Goal: Information Seeking & Learning: Learn about a topic

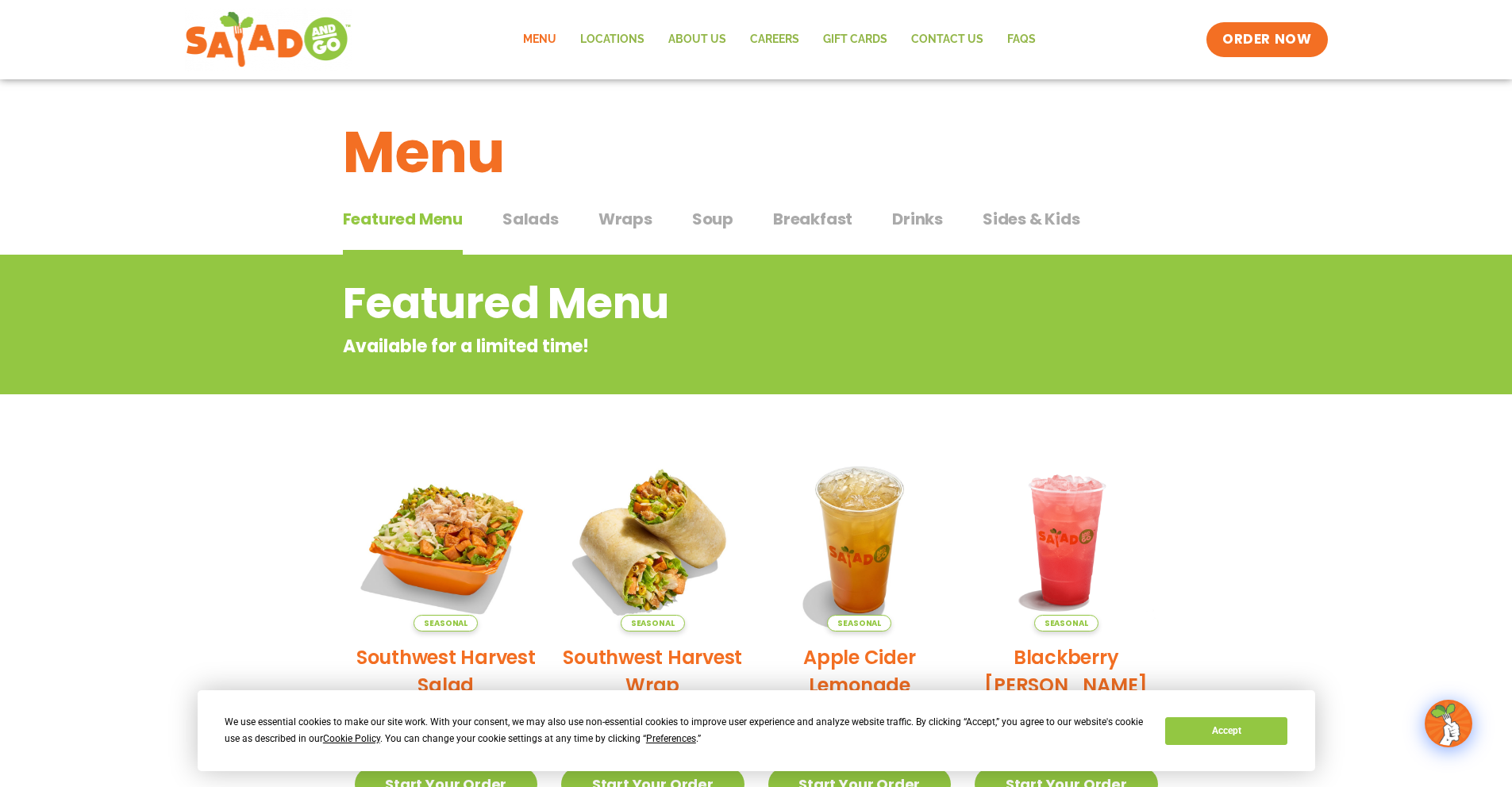
click at [519, 217] on span "Salads" at bounding box center [530, 219] width 57 height 23
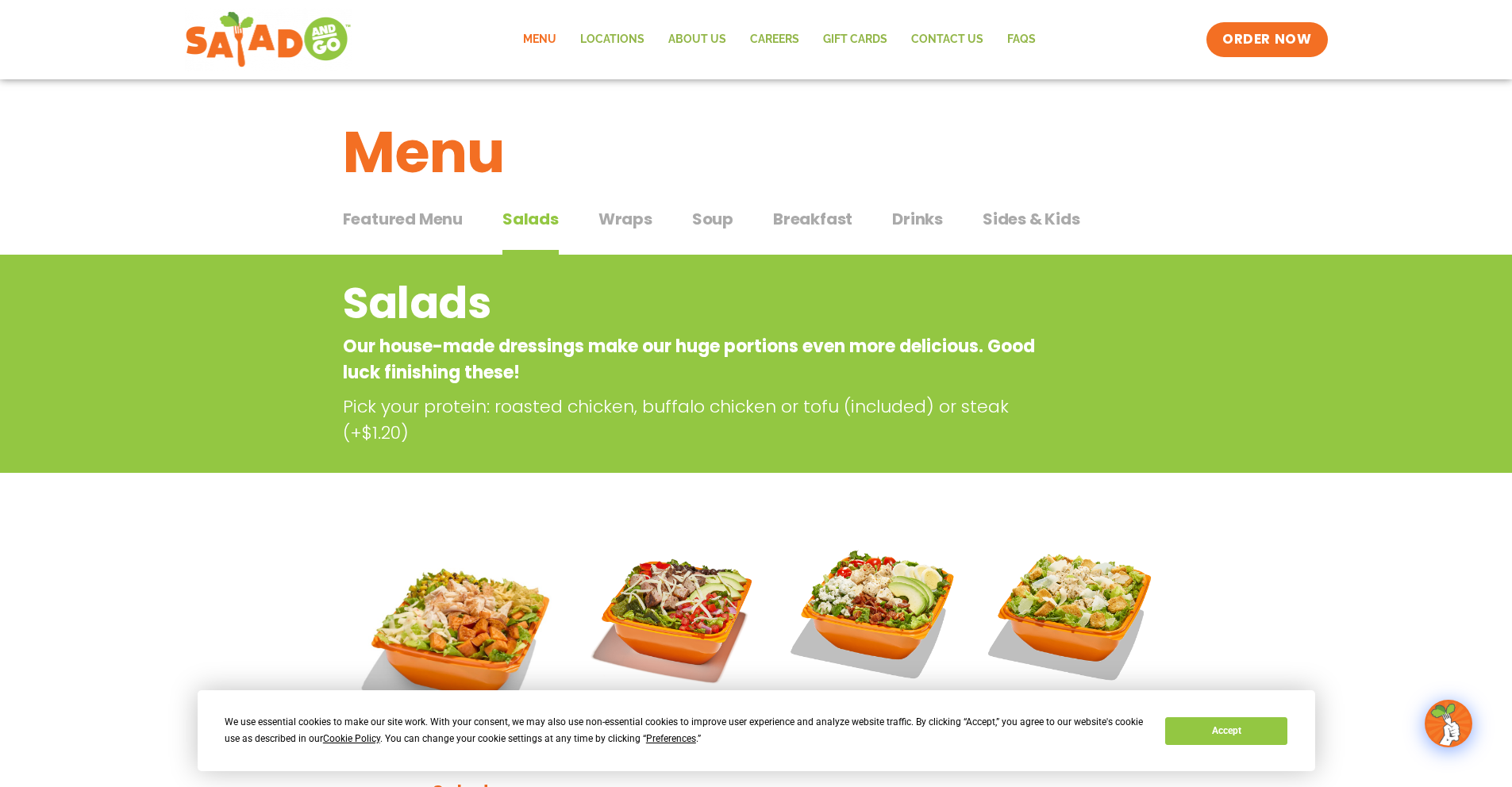
click at [802, 220] on span "Breakfast" at bounding box center [813, 219] width 79 height 23
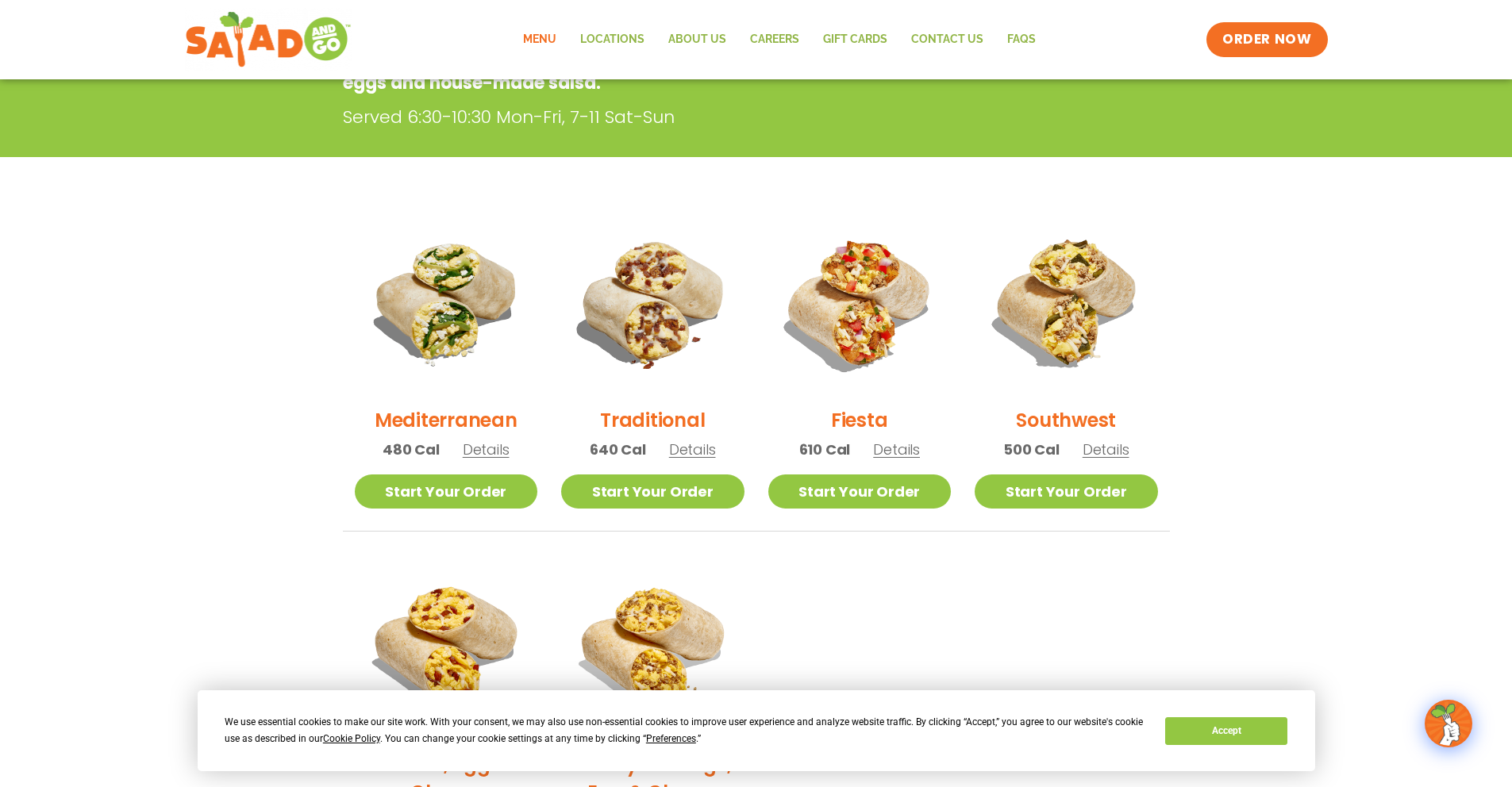
scroll to position [300, 0]
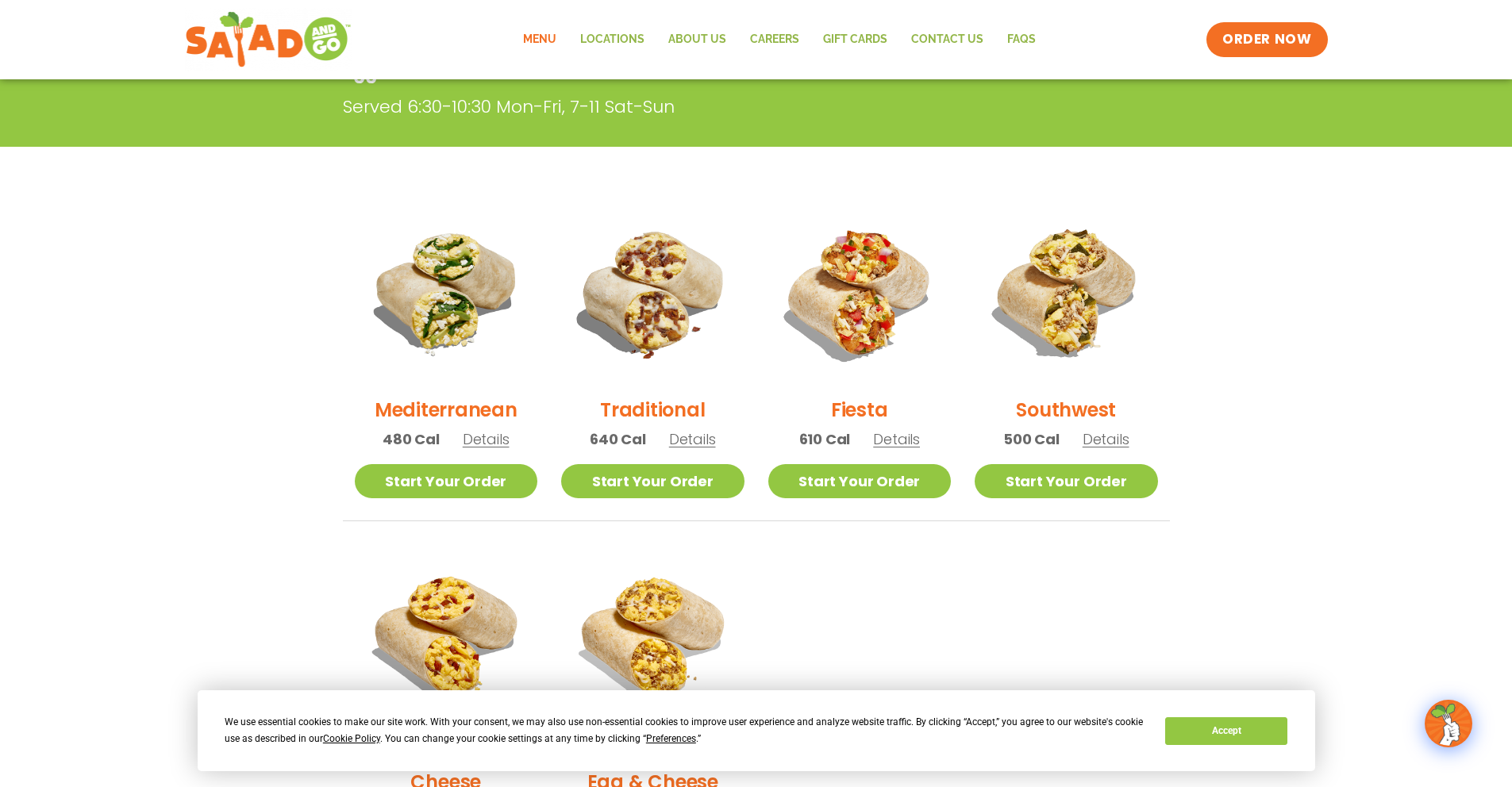
click at [1108, 439] on span "Details" at bounding box center [1106, 439] width 47 height 20
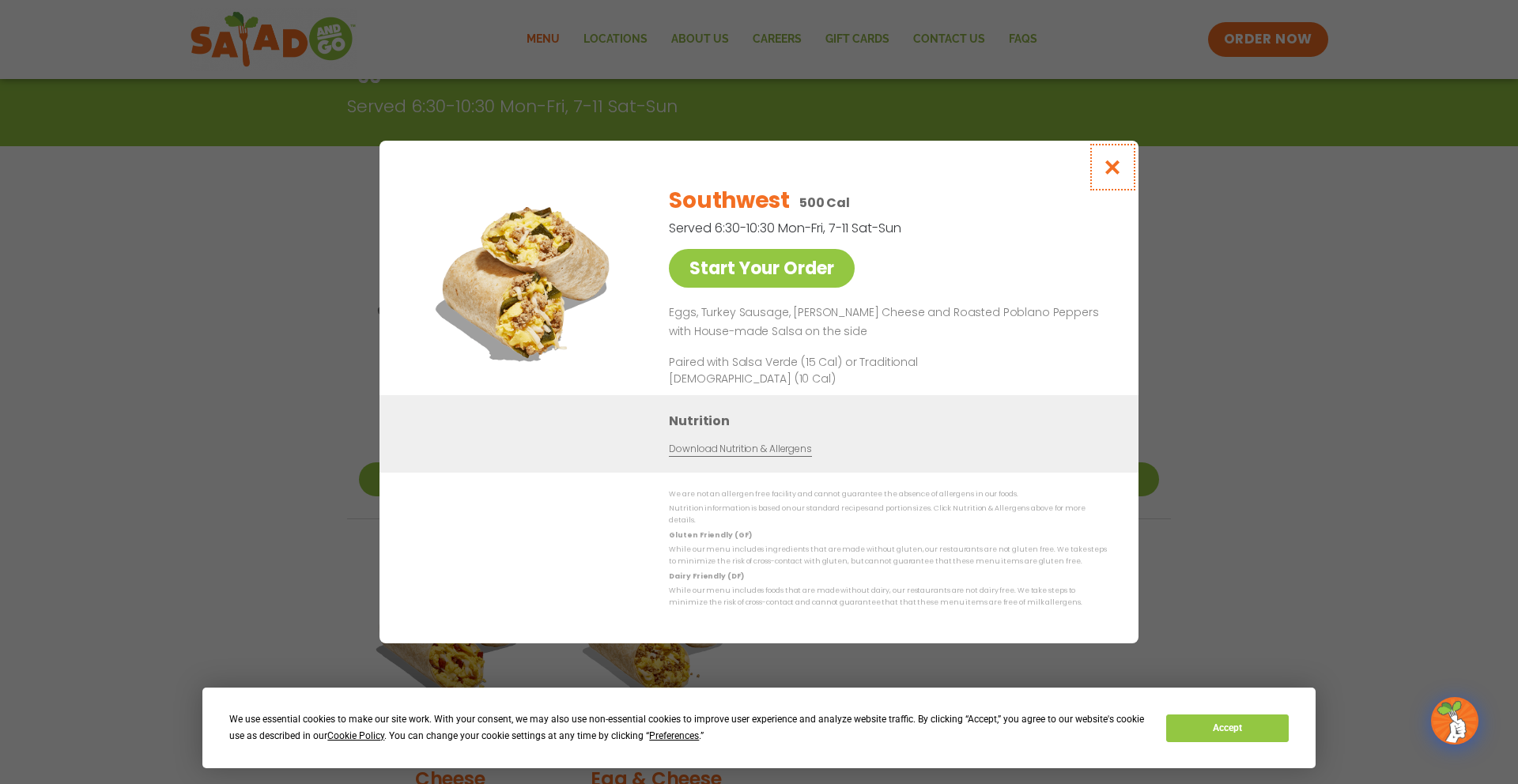
click at [1104, 176] on icon "Close modal" at bounding box center [1113, 167] width 20 height 17
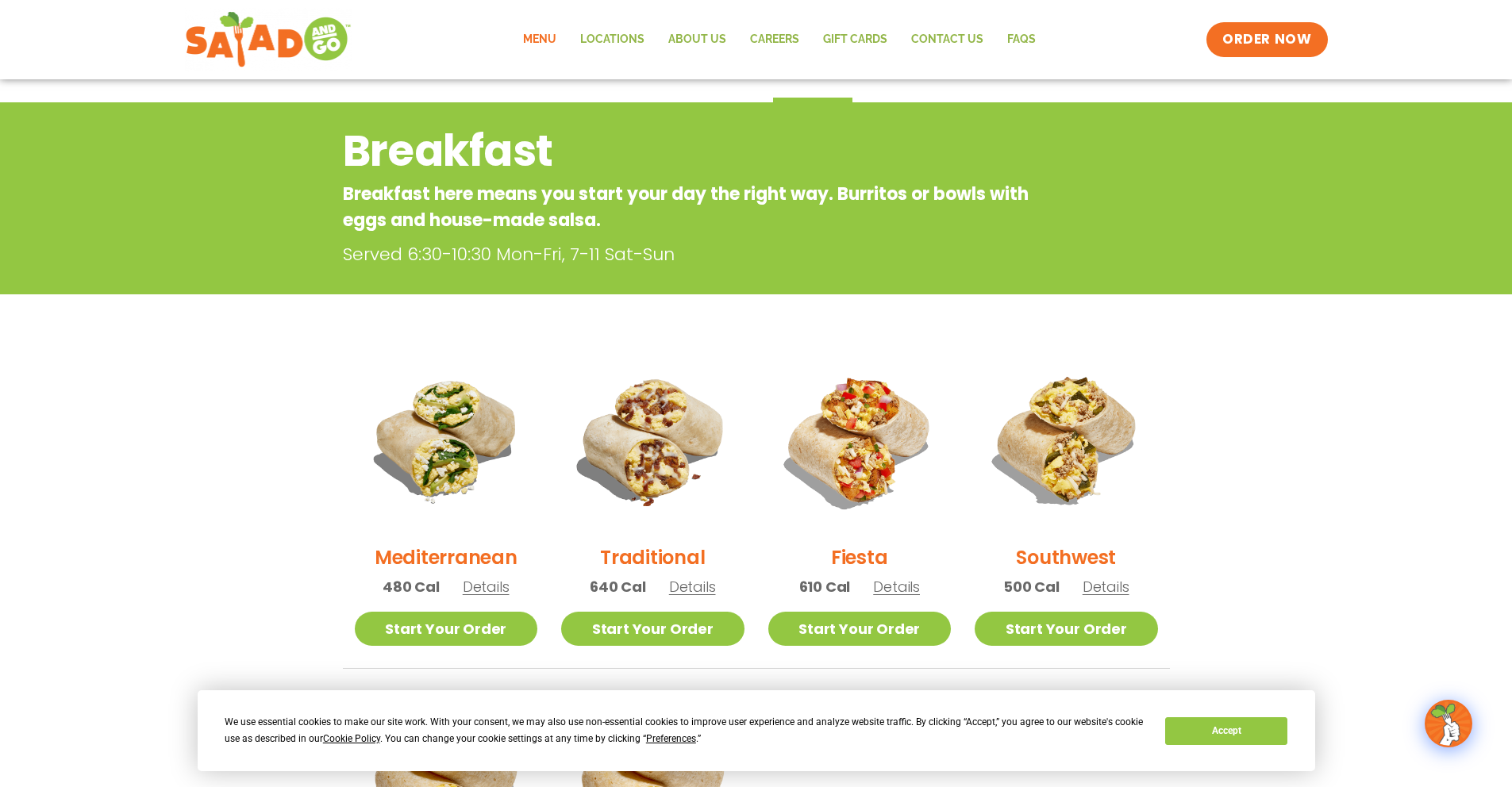
scroll to position [0, 0]
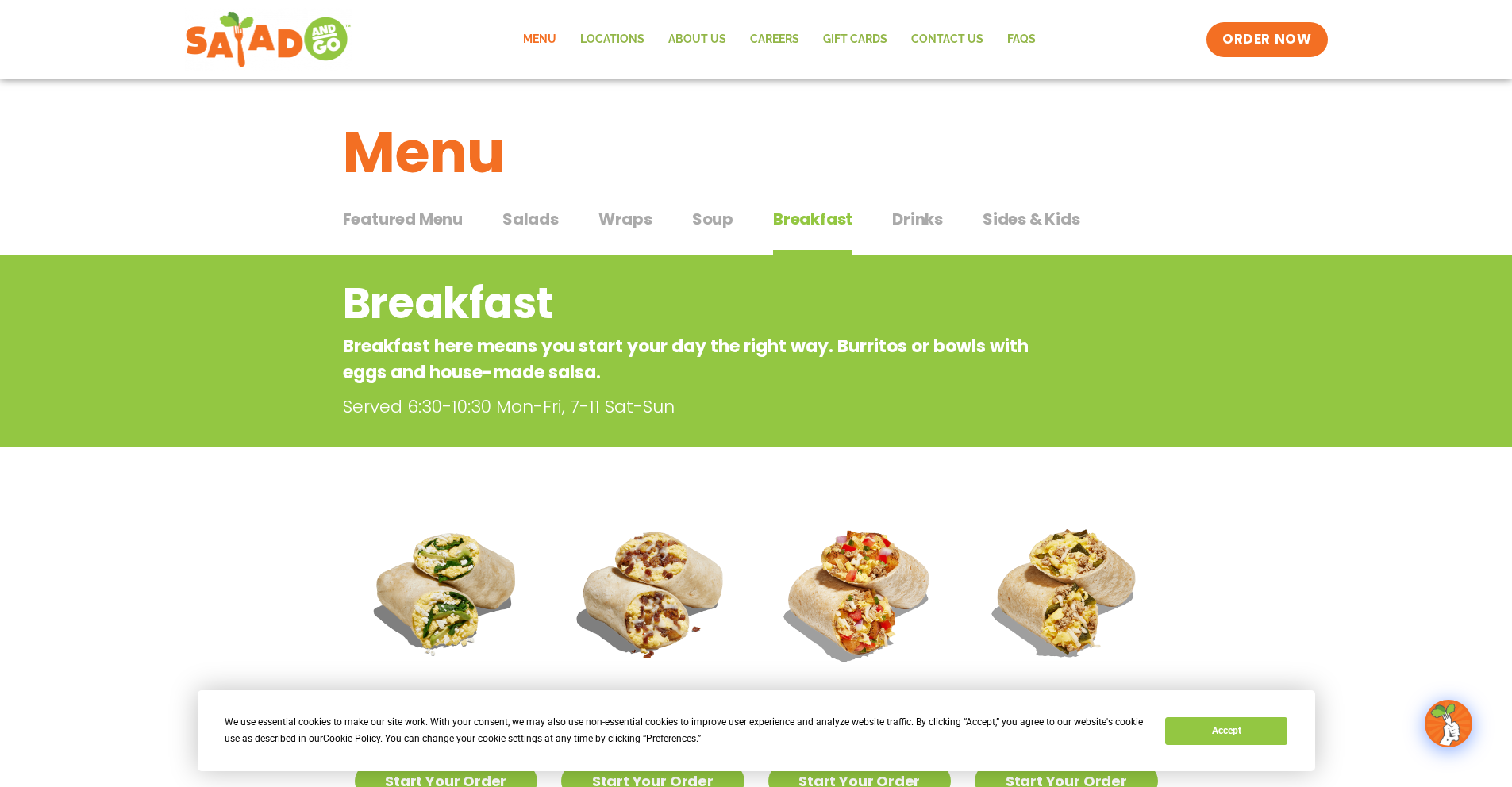
click at [523, 217] on span "Salads" at bounding box center [530, 219] width 57 height 23
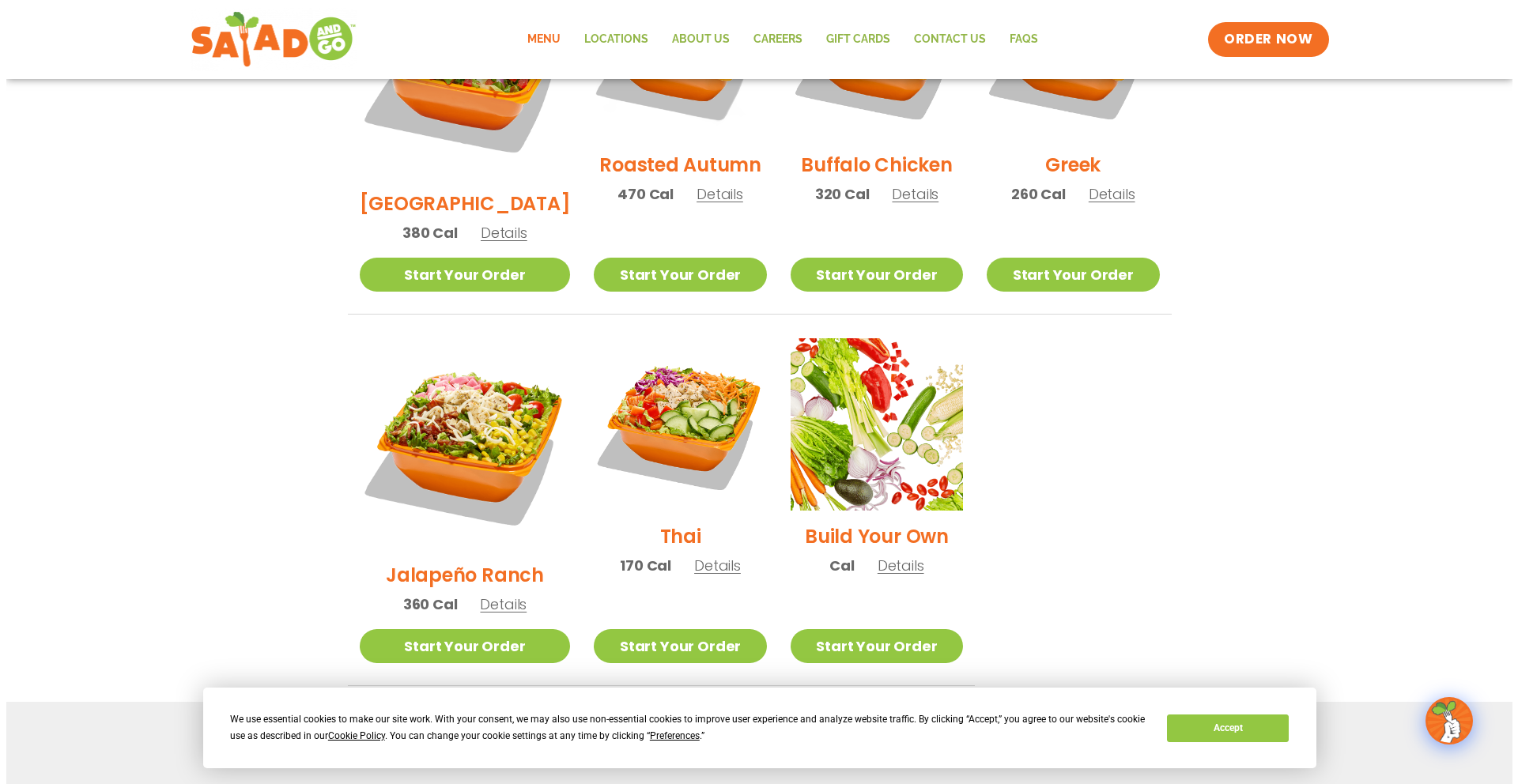
scroll to position [1039, 0]
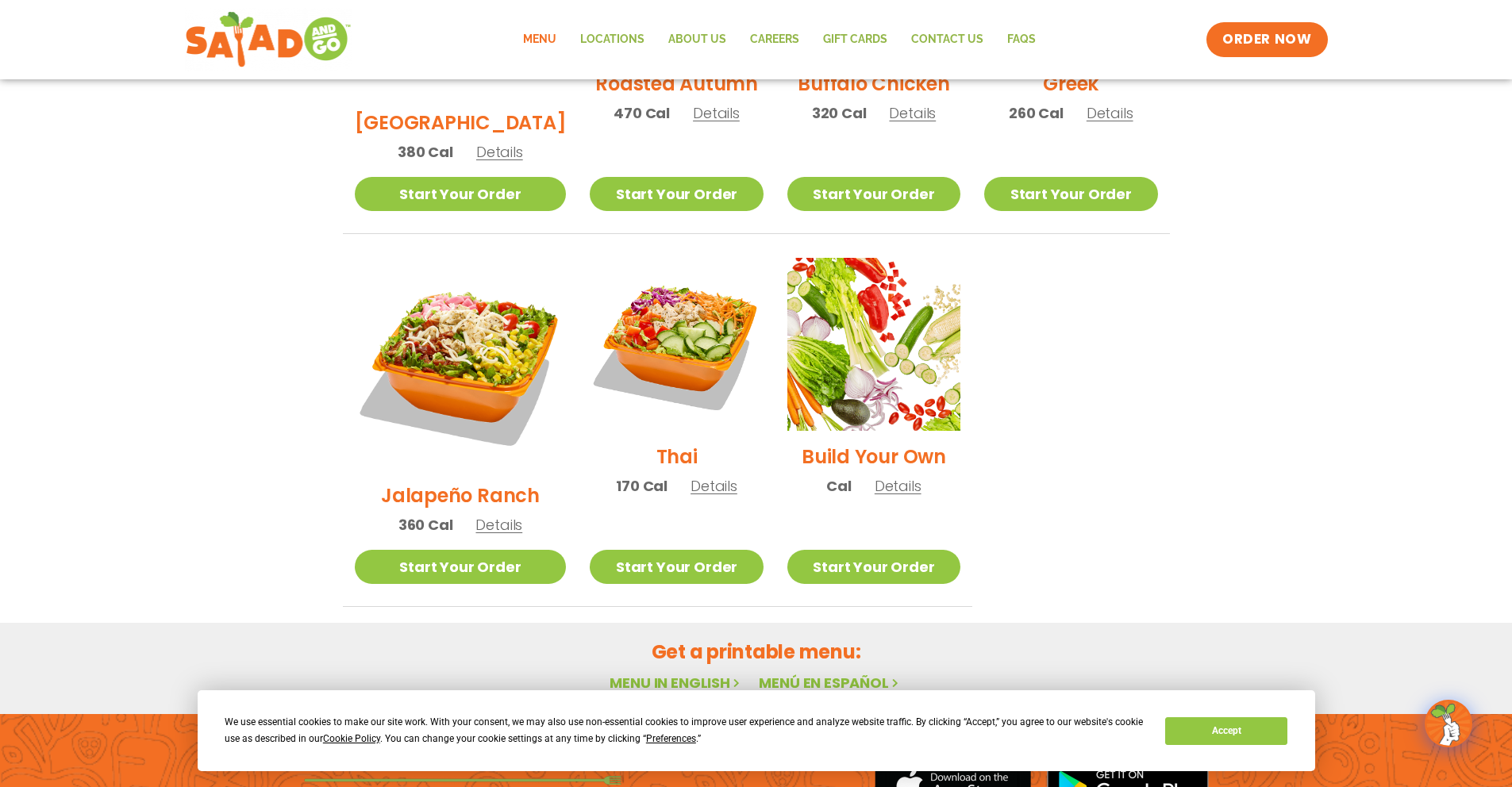
click at [487, 515] on span "Details" at bounding box center [499, 525] width 47 height 20
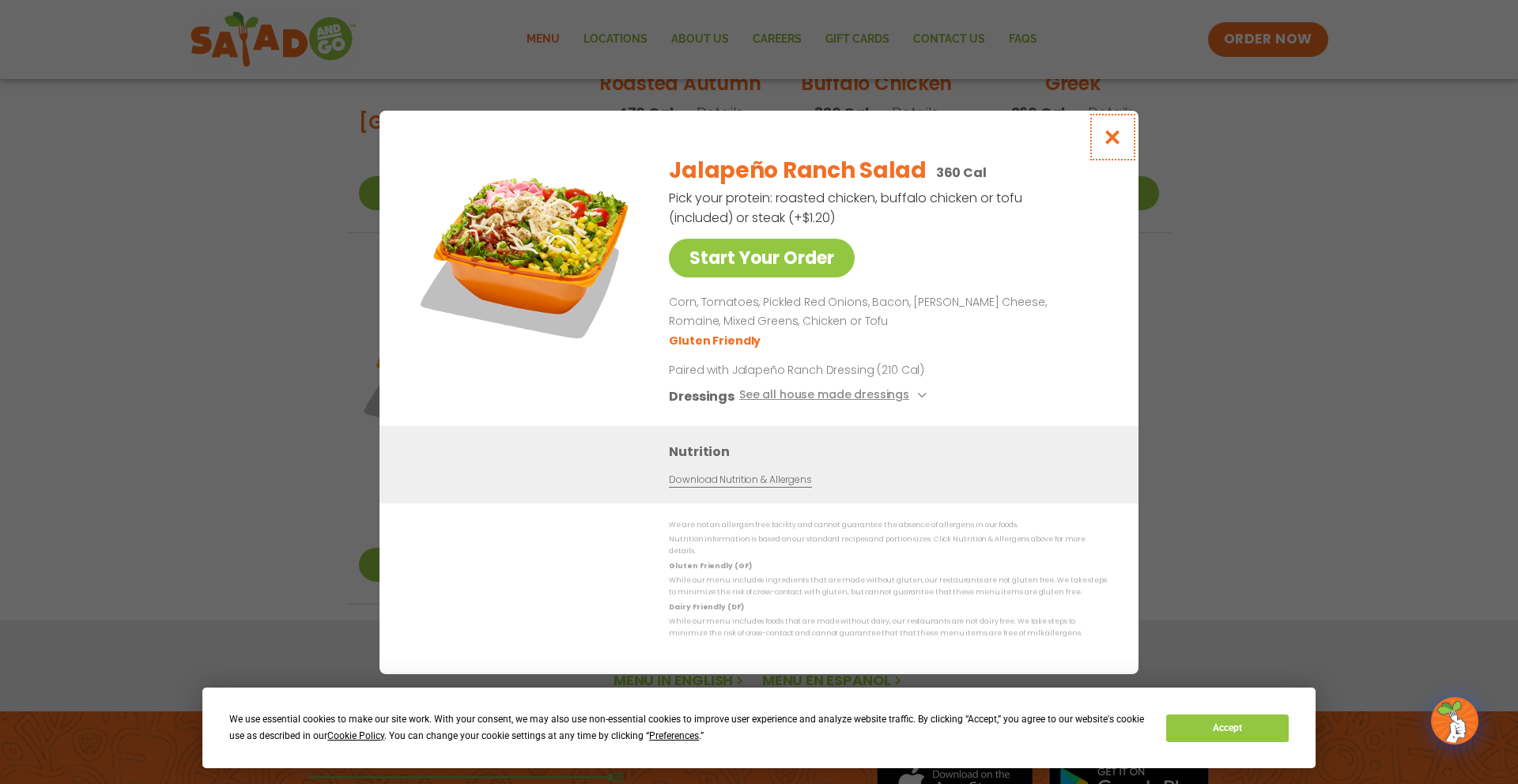
click at [1114, 144] on icon "Close modal" at bounding box center [1113, 137] width 20 height 17
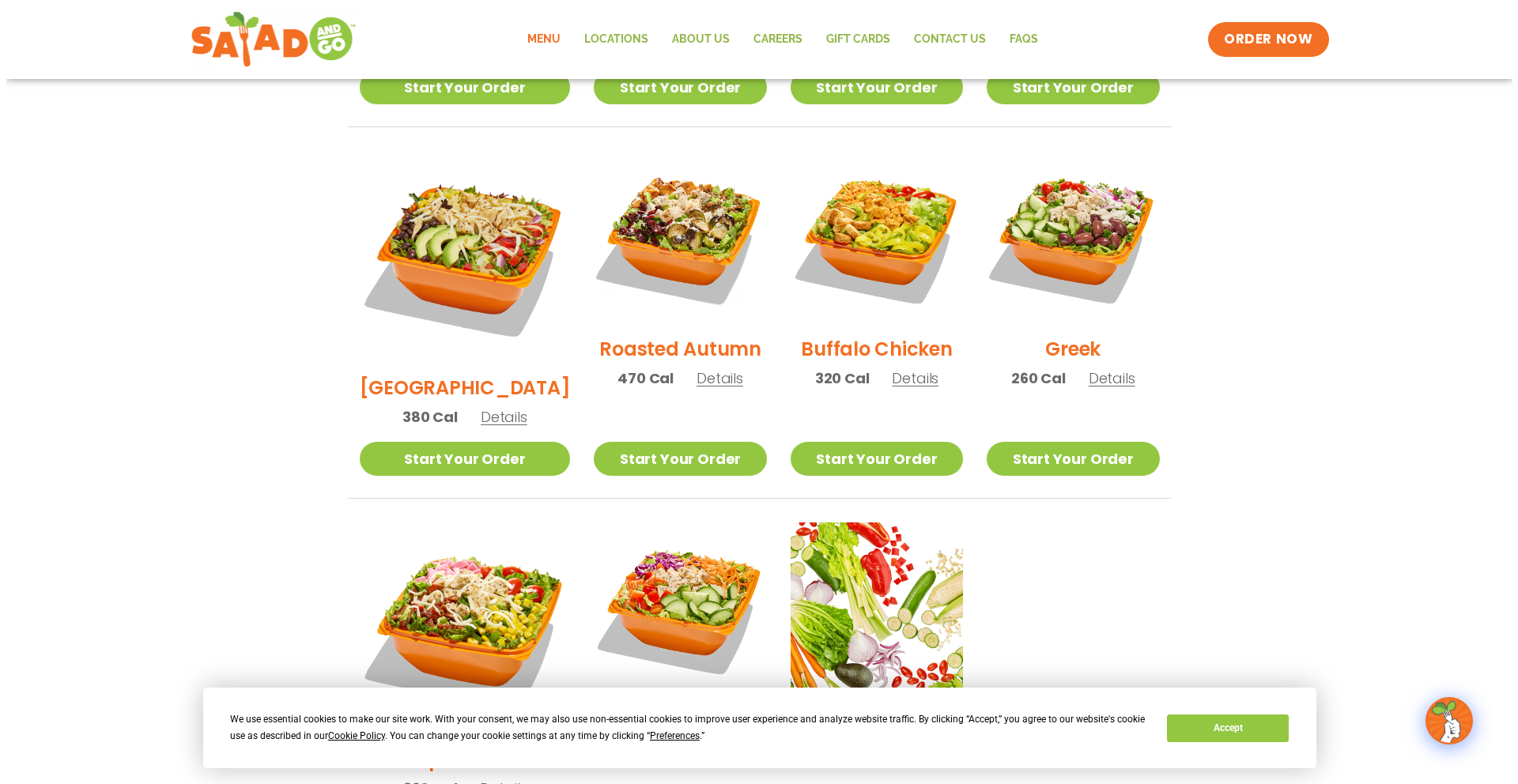
scroll to position [978, 0]
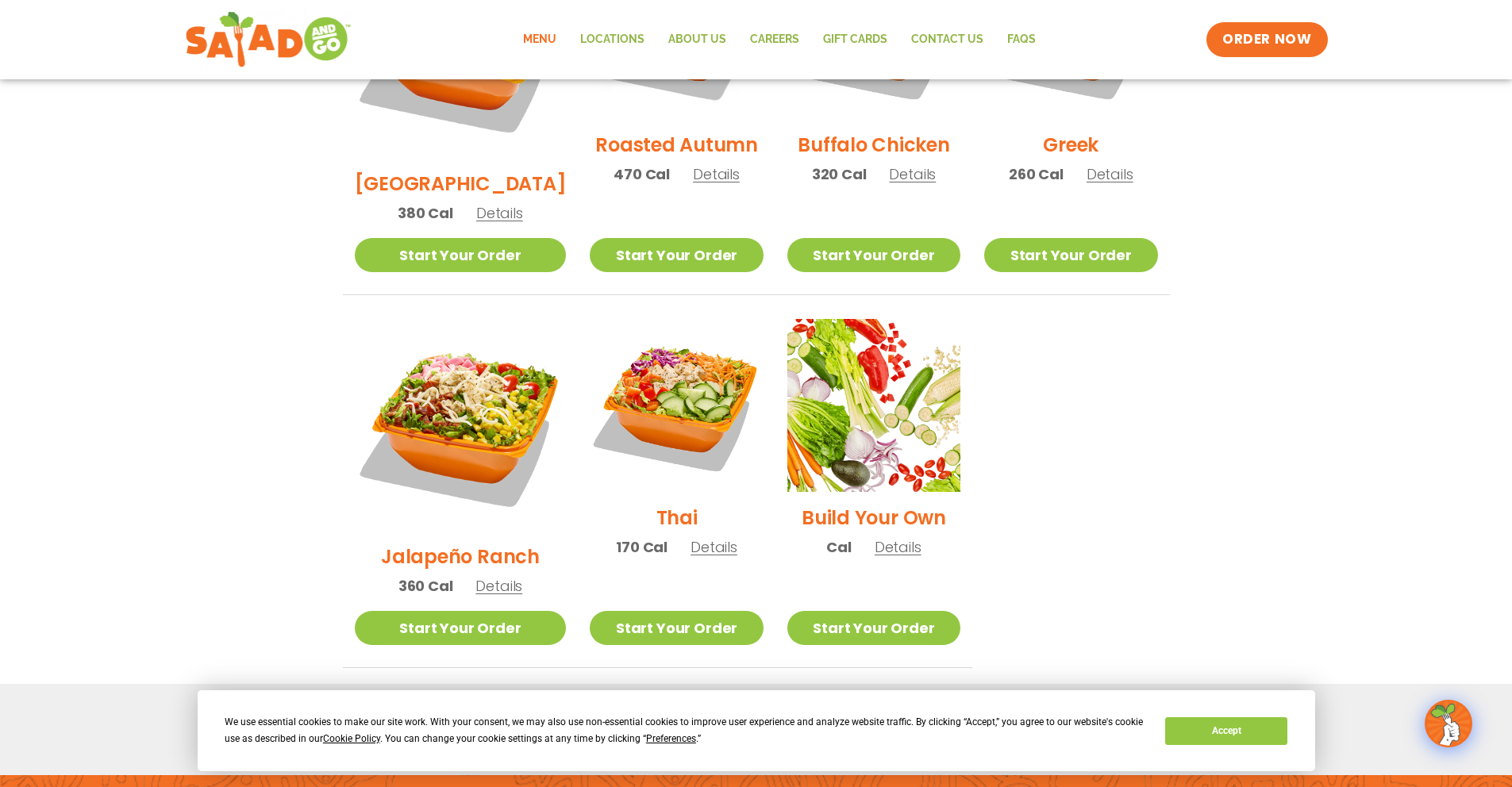
click at [485, 576] on span "Details" at bounding box center [499, 586] width 47 height 20
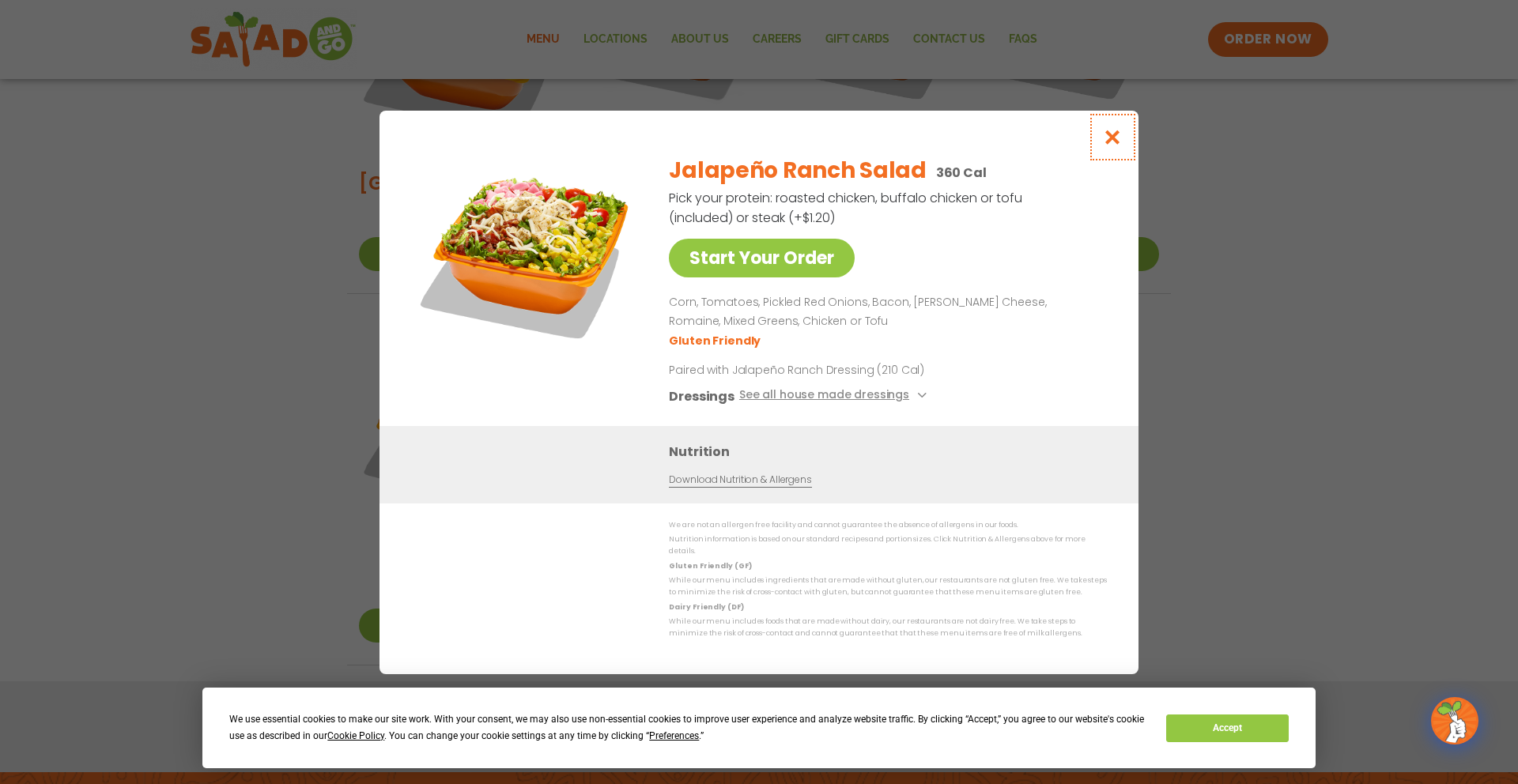
click at [1119, 137] on icon "Close modal" at bounding box center [1113, 137] width 20 height 17
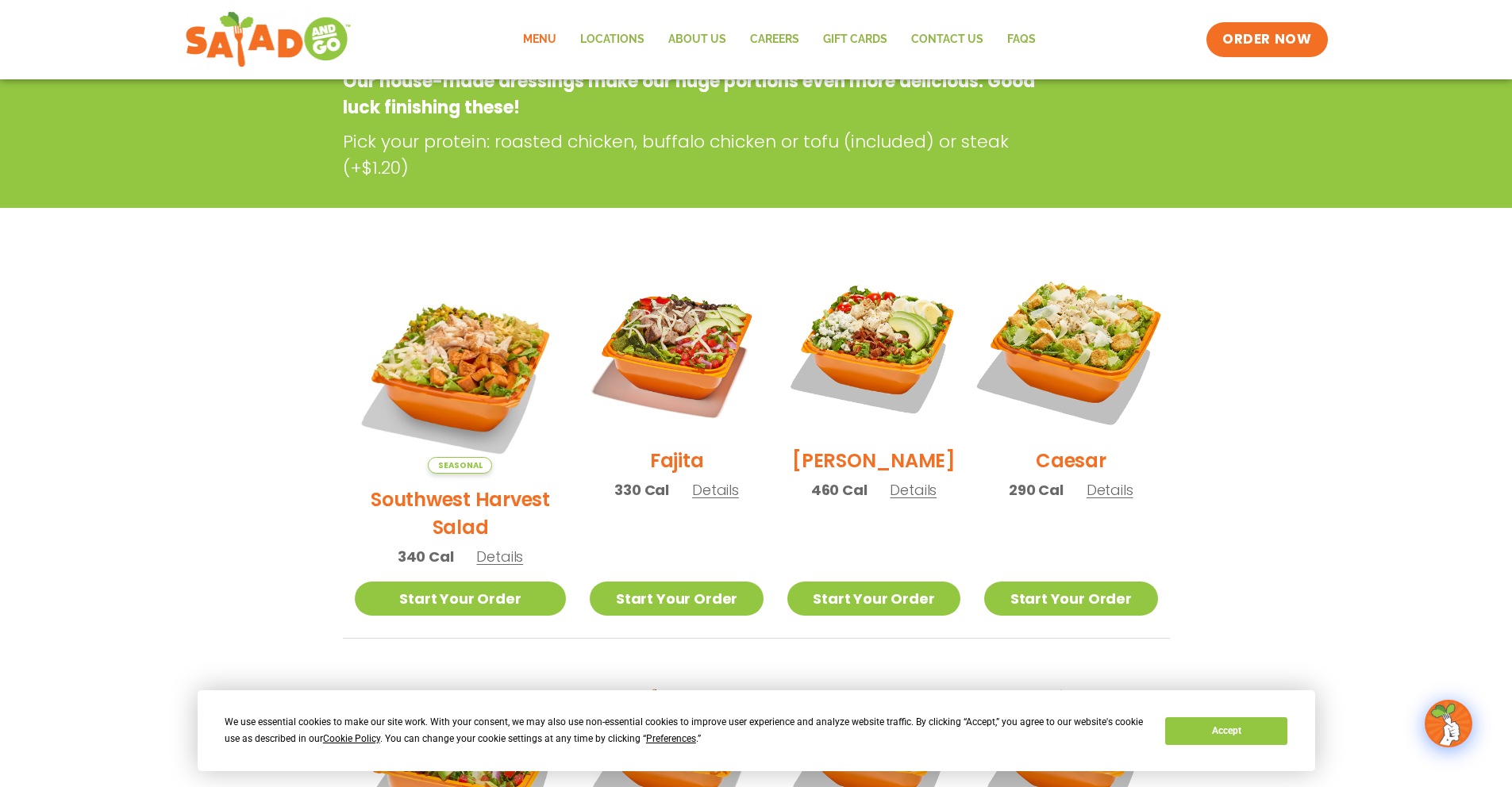
scroll to position [276, 0]
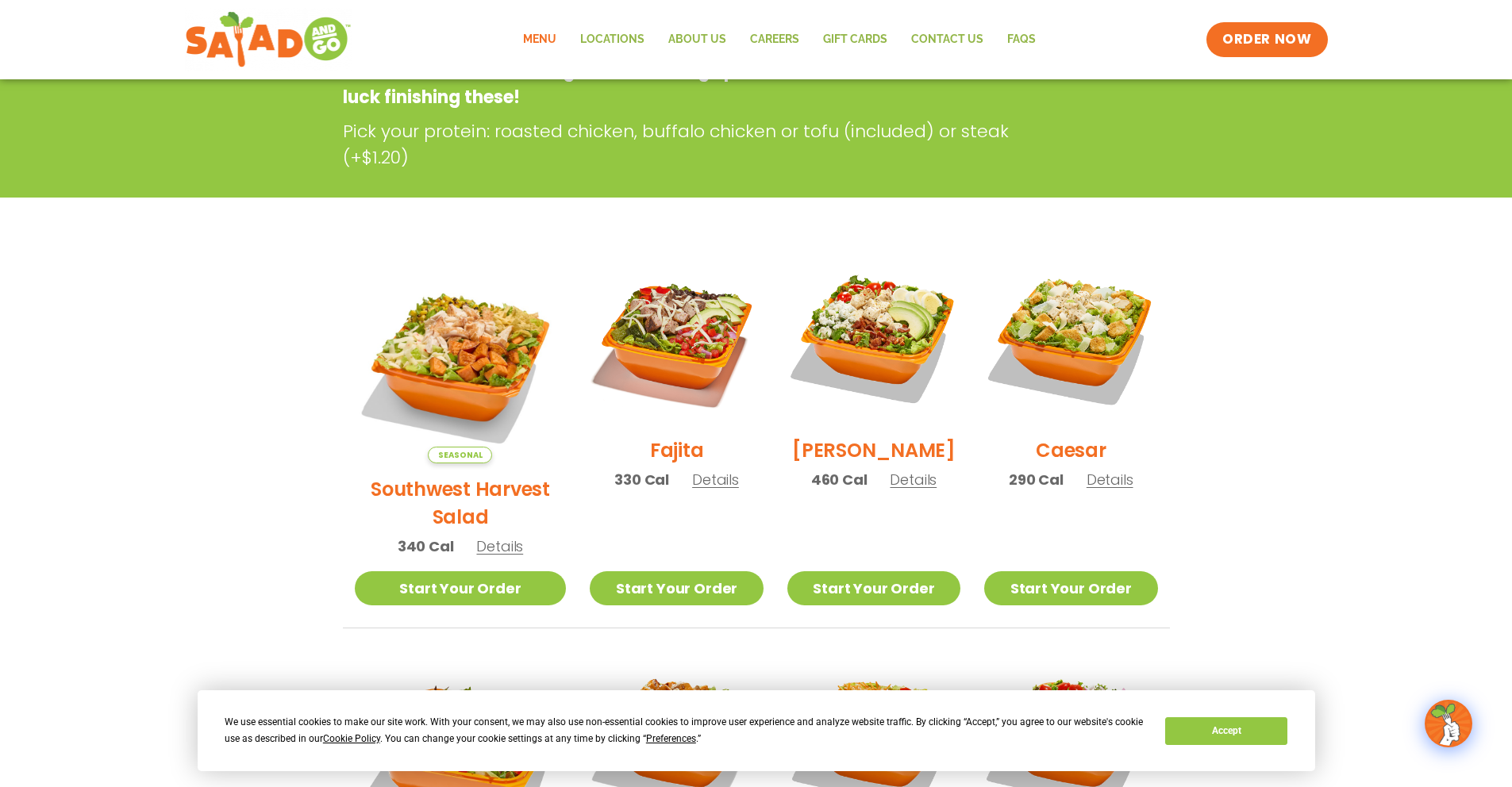
click at [1109, 489] on span "Details" at bounding box center [1110, 480] width 47 height 20
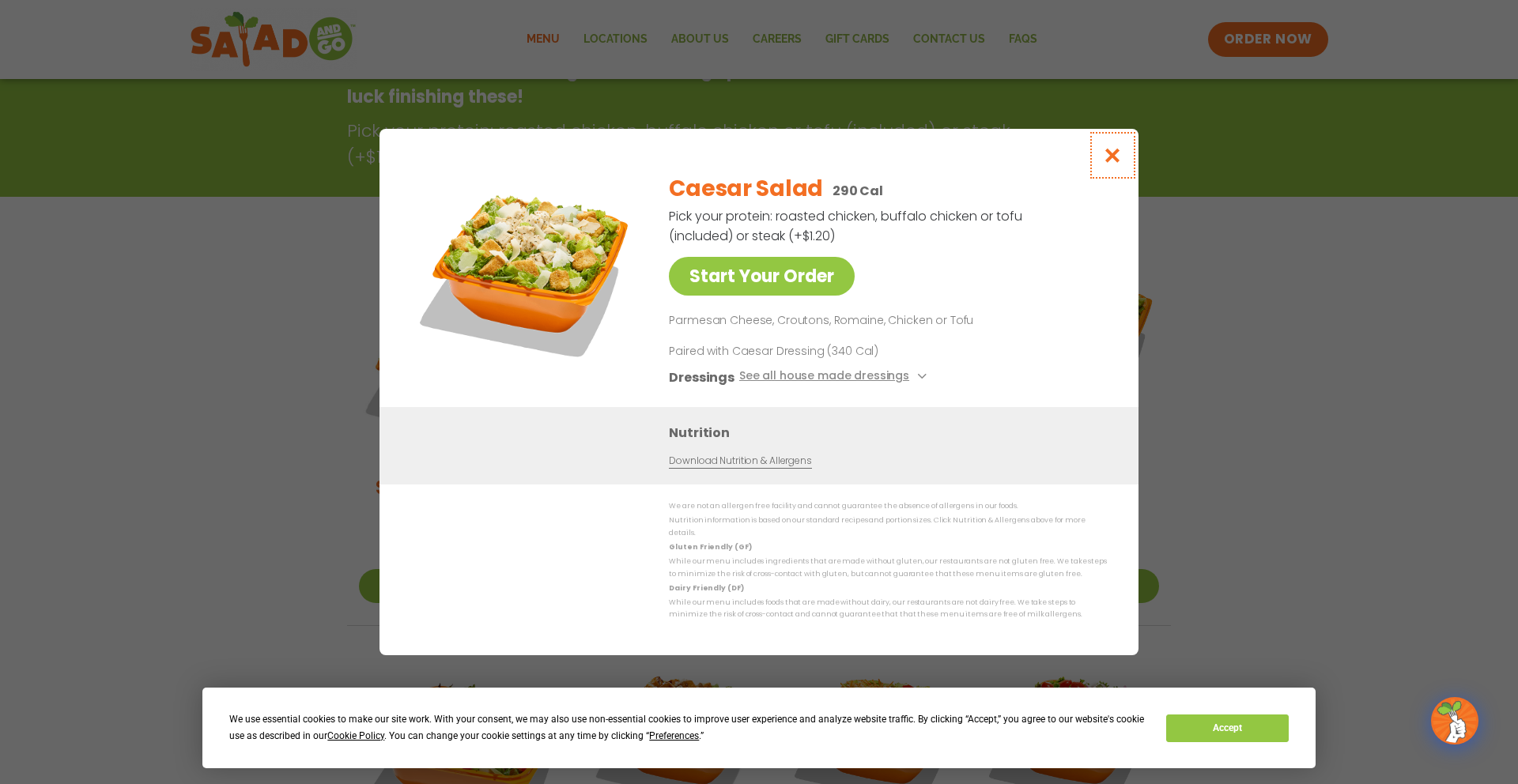
click at [1124, 168] on button "Close modal" at bounding box center [1112, 155] width 51 height 53
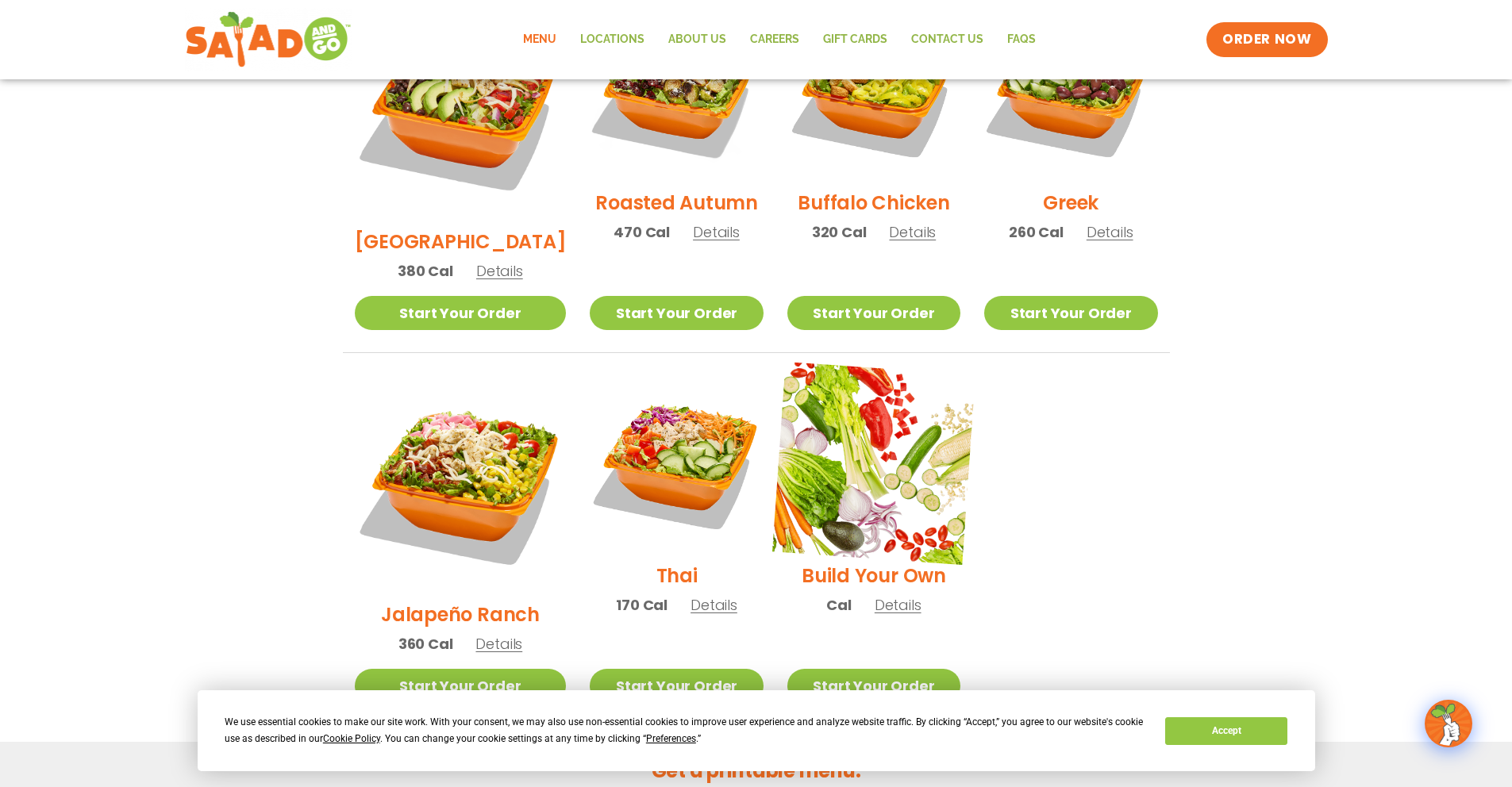
scroll to position [1126, 0]
